Goal: Task Accomplishment & Management: Complete application form

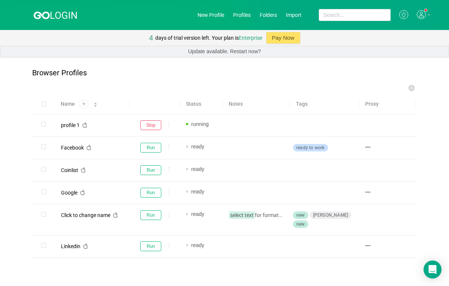
click at [427, 18] on div at bounding box center [423, 15] width 13 height 10
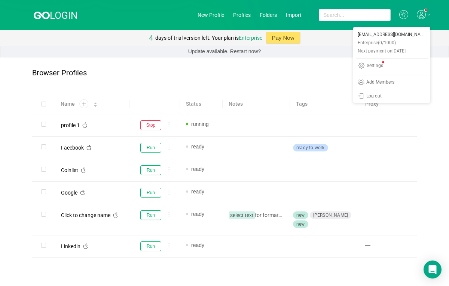
click at [427, 12] on div at bounding box center [423, 15] width 13 height 10
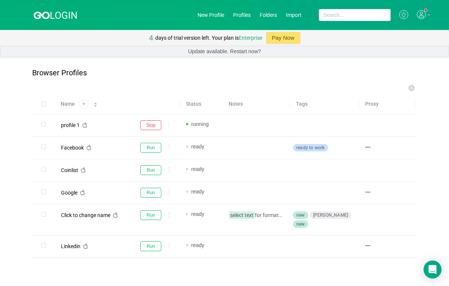
click at [427, 12] on div at bounding box center [423, 15] width 13 height 10
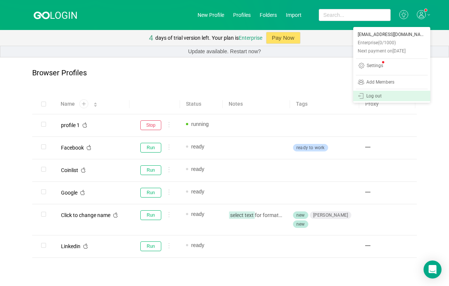
click at [389, 97] on div "Log out" at bounding box center [392, 95] width 68 height 7
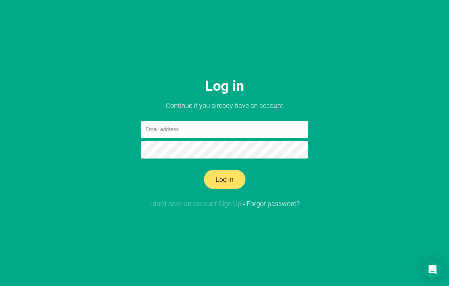
click at [177, 204] on link "I don’t have an account Sign Up" at bounding box center [195, 204] width 92 height 8
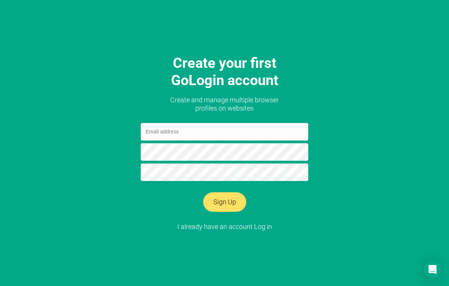
click at [161, 134] on input "email" at bounding box center [225, 132] width 168 height 18
type input "[EMAIL_ADDRESS][DOMAIN_NAME]"
click at [228, 203] on button "Sign Up" at bounding box center [224, 201] width 43 height 19
click at [214, 135] on input "[EMAIL_ADDRESS][DOMAIN_NAME]" at bounding box center [225, 132] width 168 height 18
click at [219, 203] on button "Sign Up" at bounding box center [224, 201] width 43 height 19
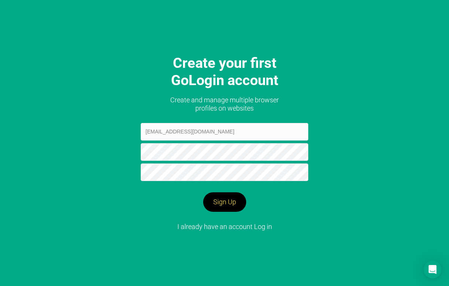
click at [228, 205] on button "Sign Up" at bounding box center [224, 201] width 43 height 19
